Goal: Find specific page/section: Find specific page/section

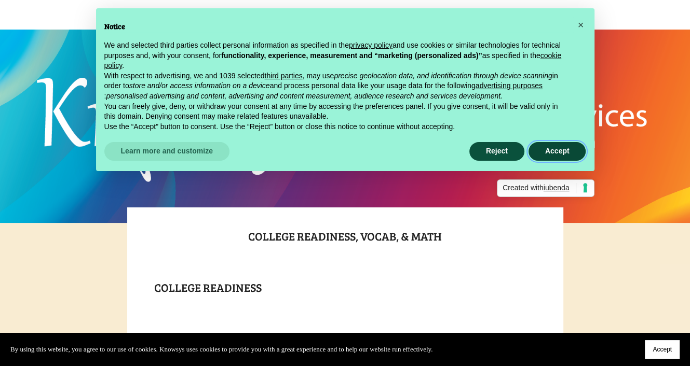
click at [556, 154] on button "Accept" at bounding box center [557, 151] width 58 height 19
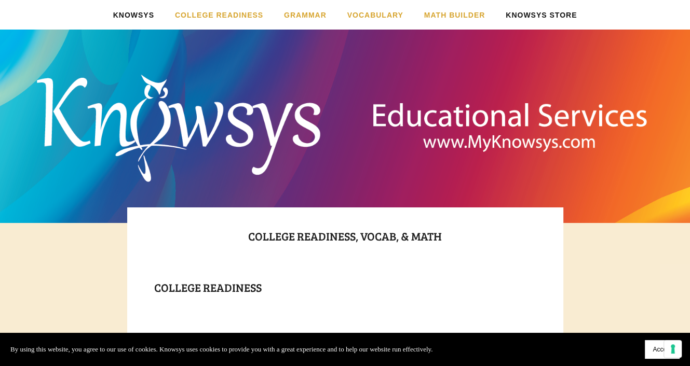
click at [527, 13] on link "Knowsys Store" at bounding box center [541, 15] width 71 height 30
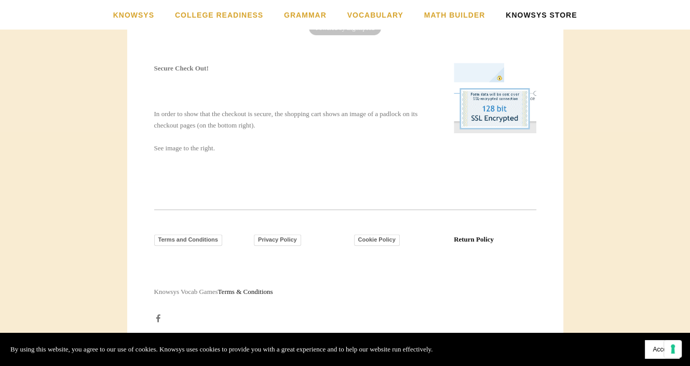
scroll to position [630, 0]
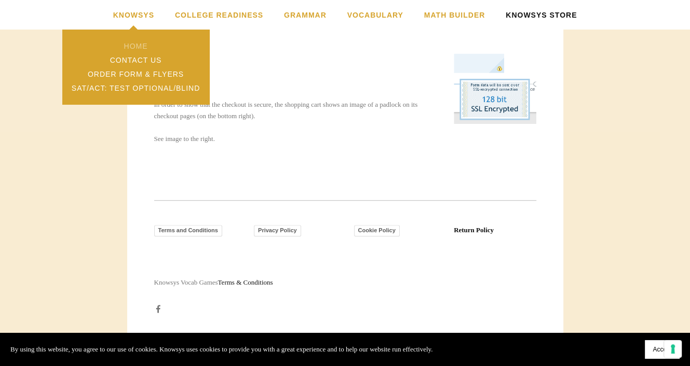
click at [139, 46] on link "Home" at bounding box center [135, 46] width 146 height 14
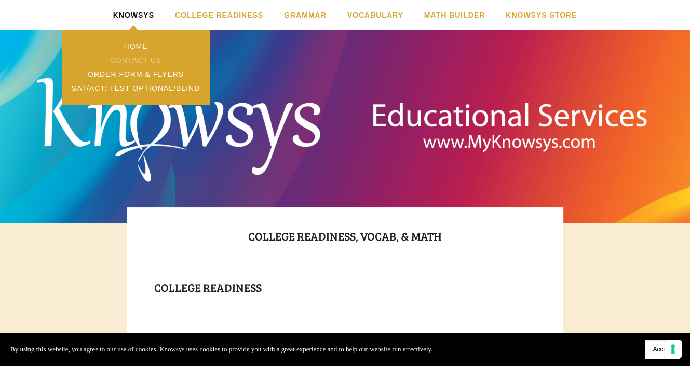
click at [131, 62] on link "Contact Us" at bounding box center [135, 60] width 146 height 14
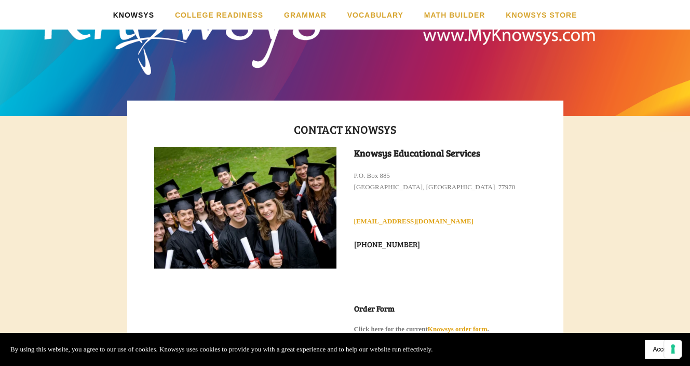
scroll to position [156, 0]
